Goal: Check status: Check status

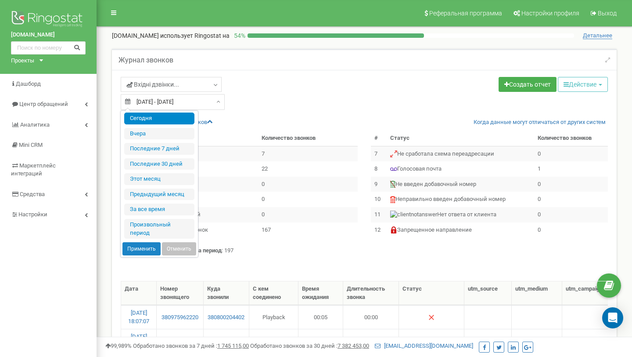
select select "50"
click at [146, 118] on li "Сегодня" at bounding box center [159, 118] width 70 height 12
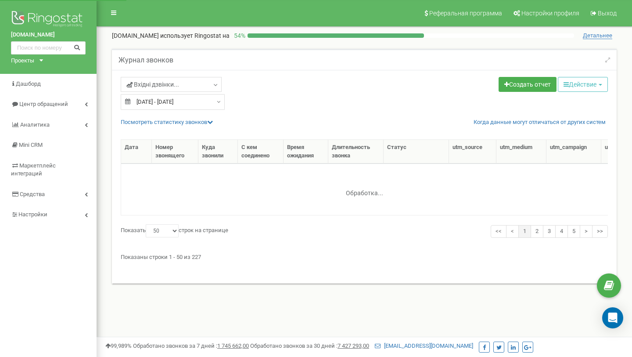
select select "50"
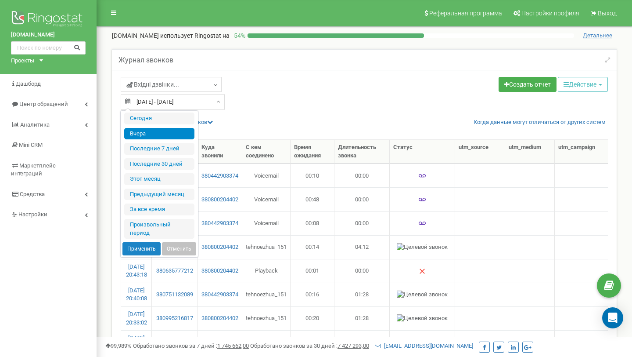
click at [156, 105] on input "22.09.2025 - 22.09.2025" at bounding box center [173, 102] width 104 height 16
click at [154, 115] on li "Сегодня" at bounding box center [159, 118] width 70 height 12
type input "[DATE] - [DATE]"
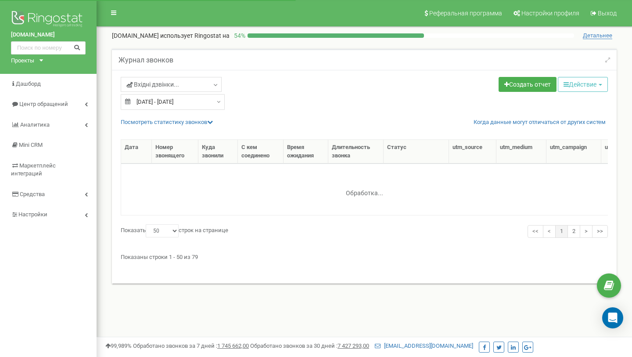
select select "50"
click at [209, 122] on link "Посмотреть cтатистику звонков" at bounding box center [167, 122] width 92 height 7
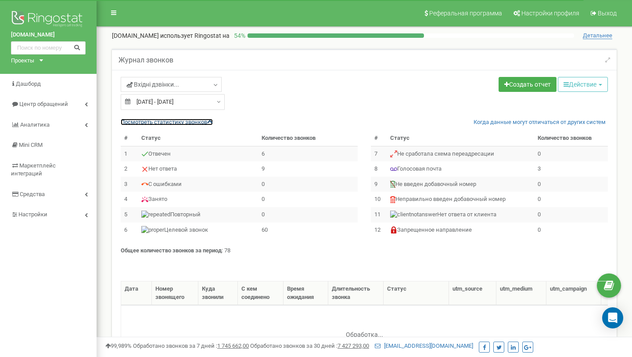
click at [208, 122] on link "Посмотреть cтатистику звонков" at bounding box center [167, 122] width 92 height 7
